Goal: Task Accomplishment & Management: Manage account settings

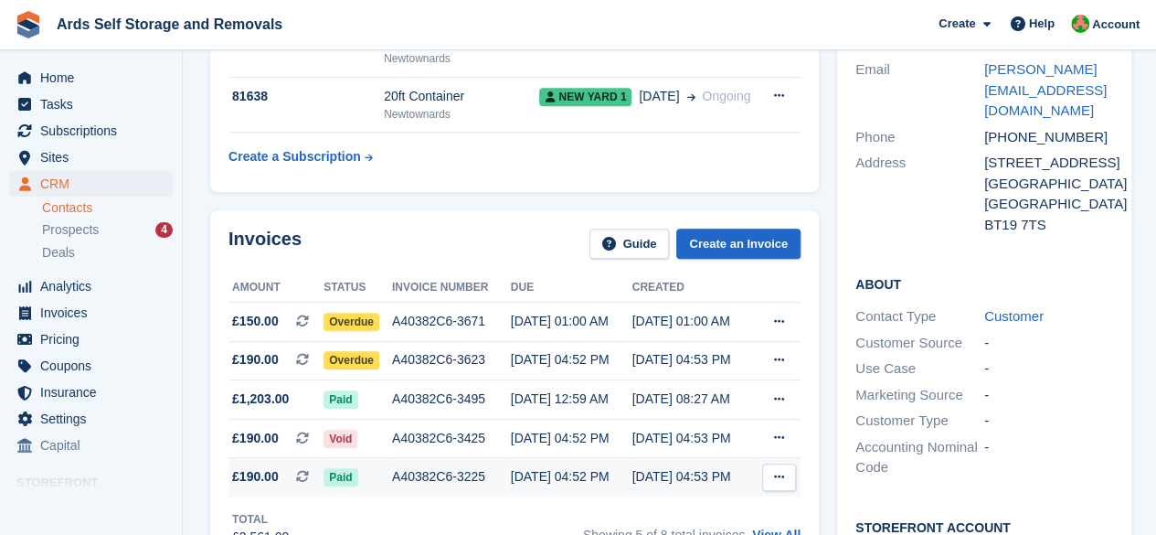
scroll to position [457, 0]
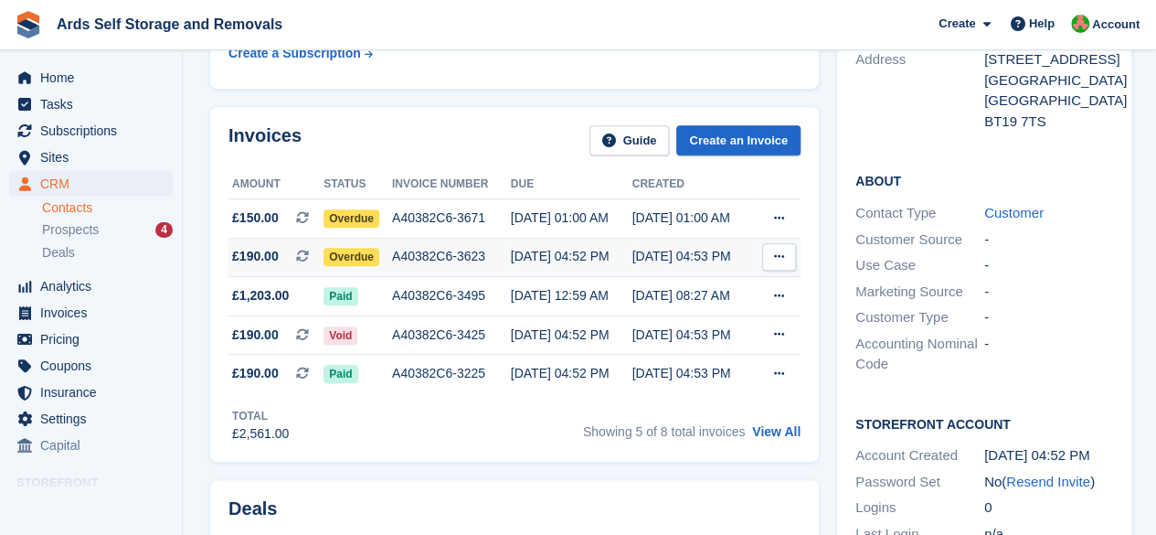
click at [352, 266] on span "Overdue" at bounding box center [351, 257] width 56 height 18
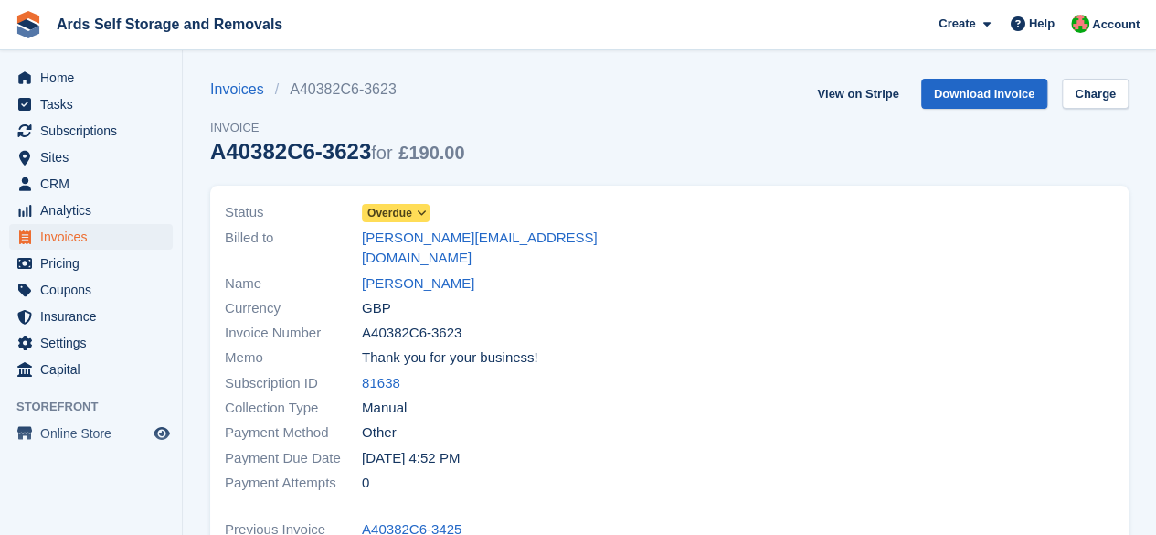
drag, startPoint x: 0, startPoint y: 0, endPoint x: 402, endPoint y: 211, distance: 454.1
click at [402, 211] on span "Overdue" at bounding box center [389, 213] width 45 height 16
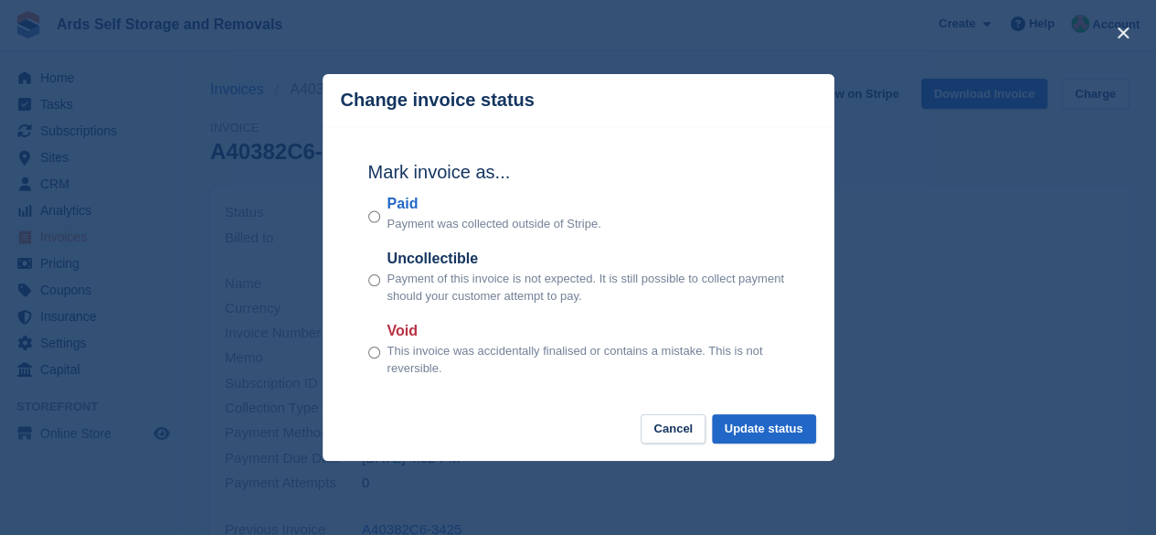
click at [384, 217] on div "Paid Payment was collected outside of Stripe." at bounding box center [578, 213] width 420 height 40
click at [733, 441] on button "Update status" at bounding box center [764, 429] width 104 height 30
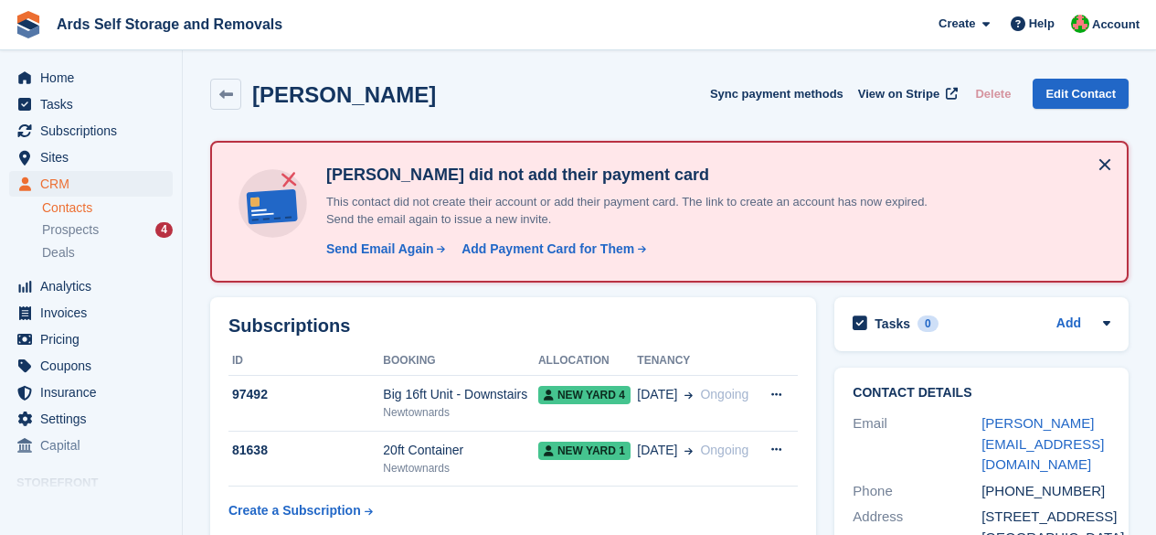
scroll to position [457, 0]
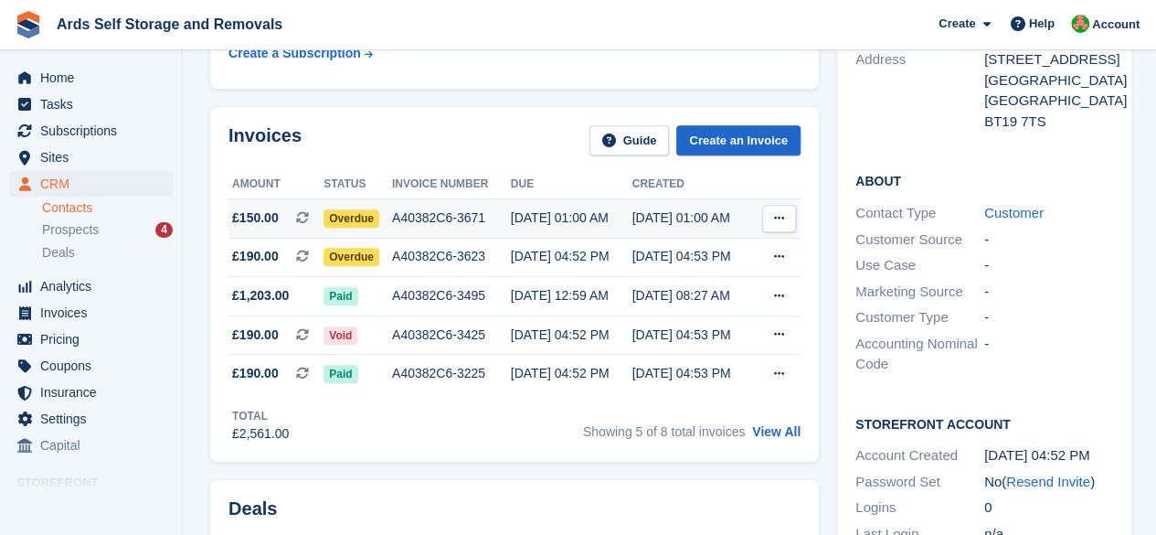
click at [331, 224] on span "Overdue" at bounding box center [351, 218] width 56 height 18
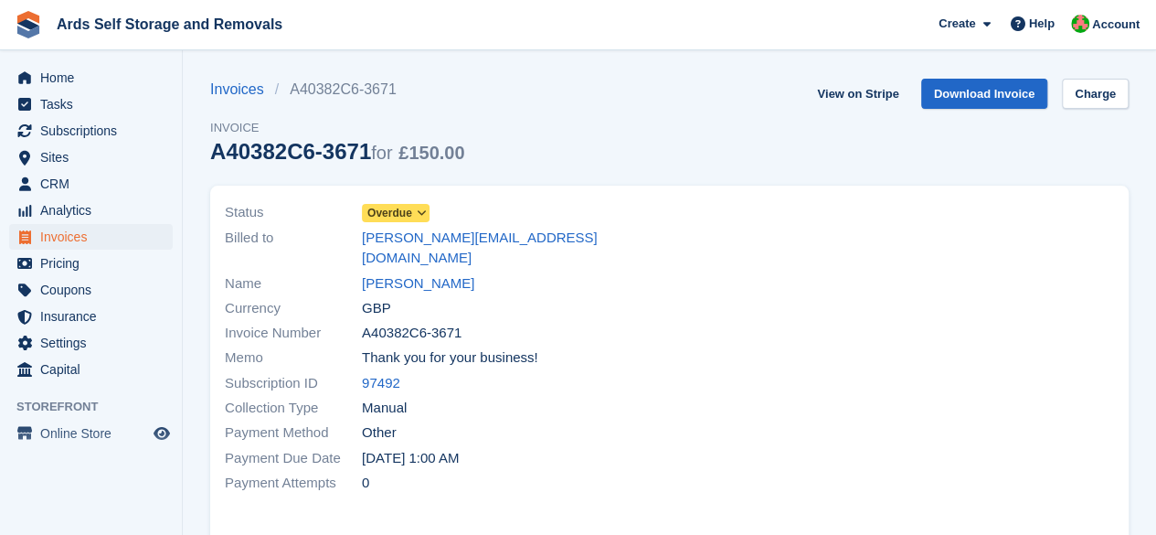
click at [425, 211] on icon at bounding box center [421, 212] width 10 height 11
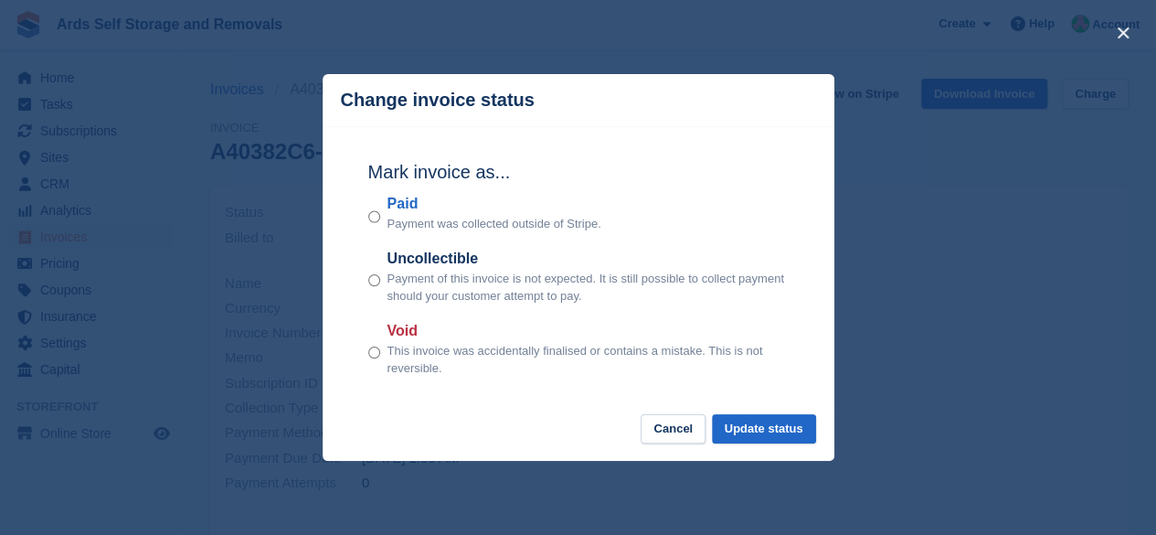
click at [380, 218] on div "Paid Payment was collected outside of Stripe." at bounding box center [578, 213] width 420 height 40
click at [752, 406] on div "Mark invoice as... Paid Payment was collected outside of Stripe. Uncollectible …" at bounding box center [578, 270] width 457 height 288
click at [747, 433] on button "Update status" at bounding box center [764, 429] width 104 height 30
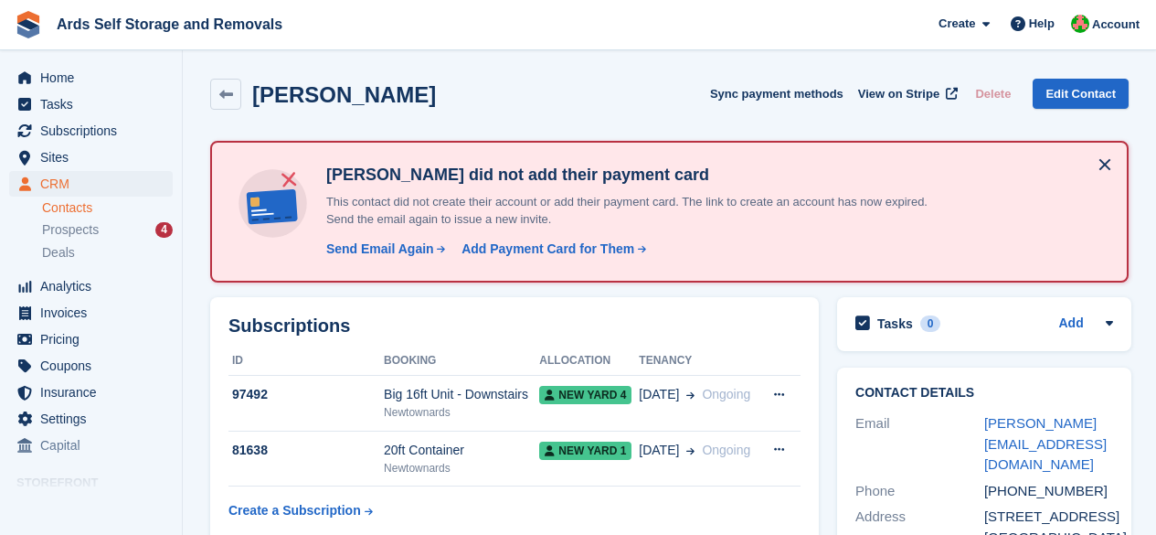
scroll to position [457, 0]
